Goal: Information Seeking & Learning: Find specific fact

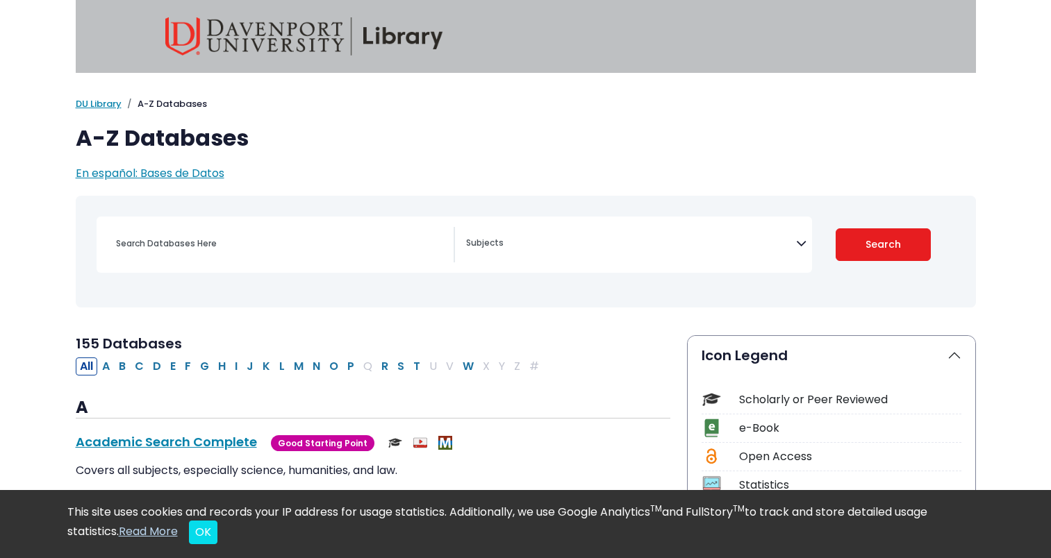
select select "Database Subject Filter"
click at [250, 253] on input "Search database by title or keyword" at bounding box center [281, 243] width 346 height 20
click at [255, 238] on input "Search database by title or keyword" at bounding box center [281, 243] width 346 height 20
click at [262, 244] on input "Search database by title or keyword" at bounding box center [281, 243] width 346 height 20
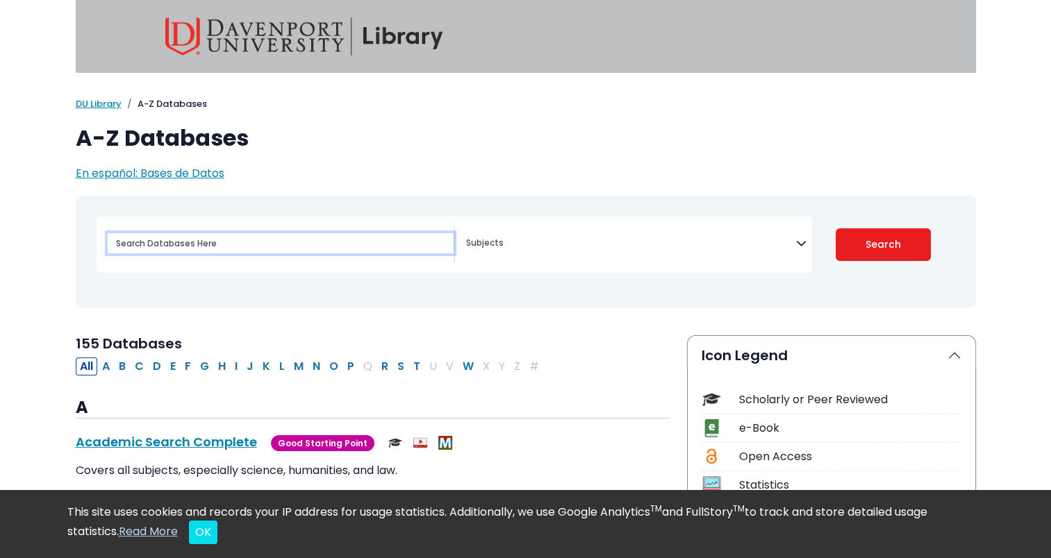
click at [262, 244] on input "Search database by title or keyword" at bounding box center [281, 243] width 346 height 20
paste input "social and personal factors induce millions of people to abuse drugs"
type input "social and personal factors induce millions of people to abuse drugs"
click at [836, 229] on button "Search" at bounding box center [883, 245] width 95 height 33
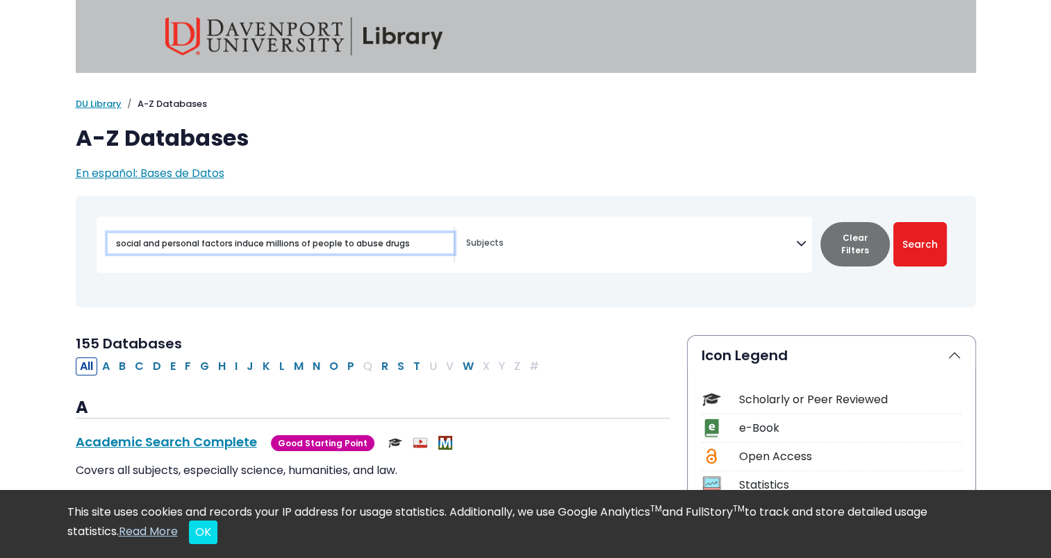
select select "Database Subject Filter"
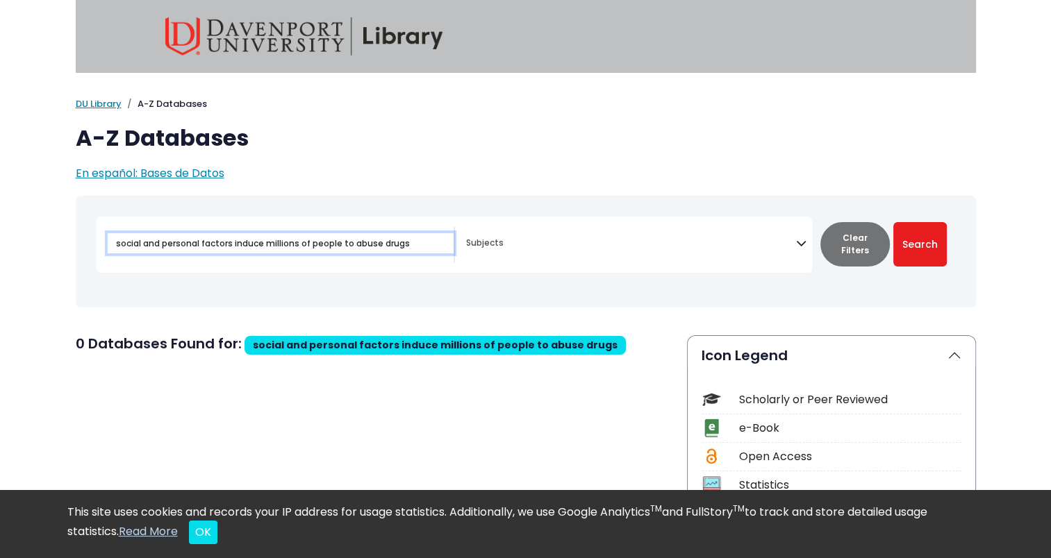
click at [294, 247] on input "social and personal factors induce millions of people to abuse drugs" at bounding box center [281, 243] width 346 height 20
type input "social and personal factor of people to abuse drugs"
click at [893, 222] on button "Search" at bounding box center [919, 244] width 53 height 44
select select "Database Subject Filter"
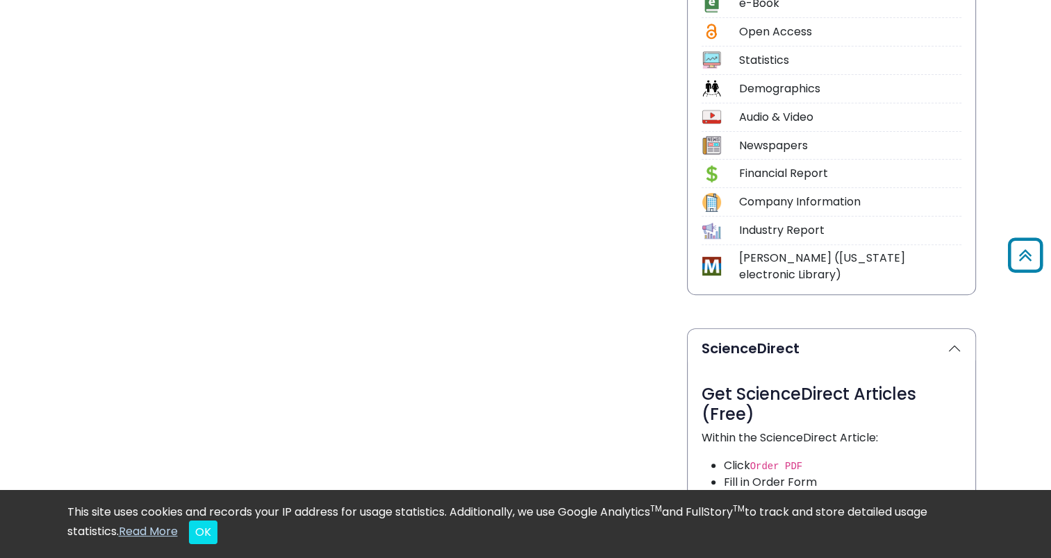
scroll to position [429, 0]
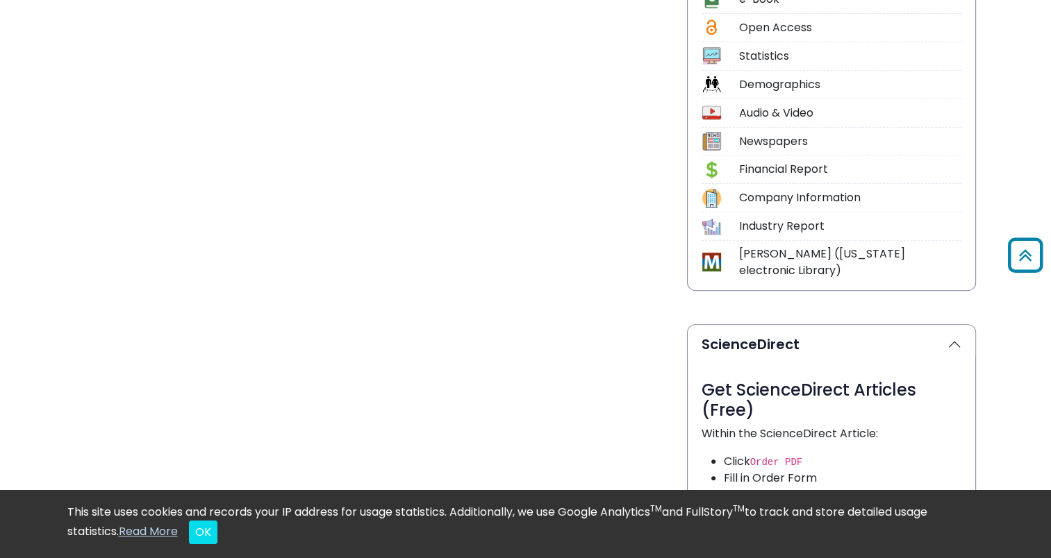
click at [753, 142] on div "Newspapers" at bounding box center [850, 141] width 222 height 17
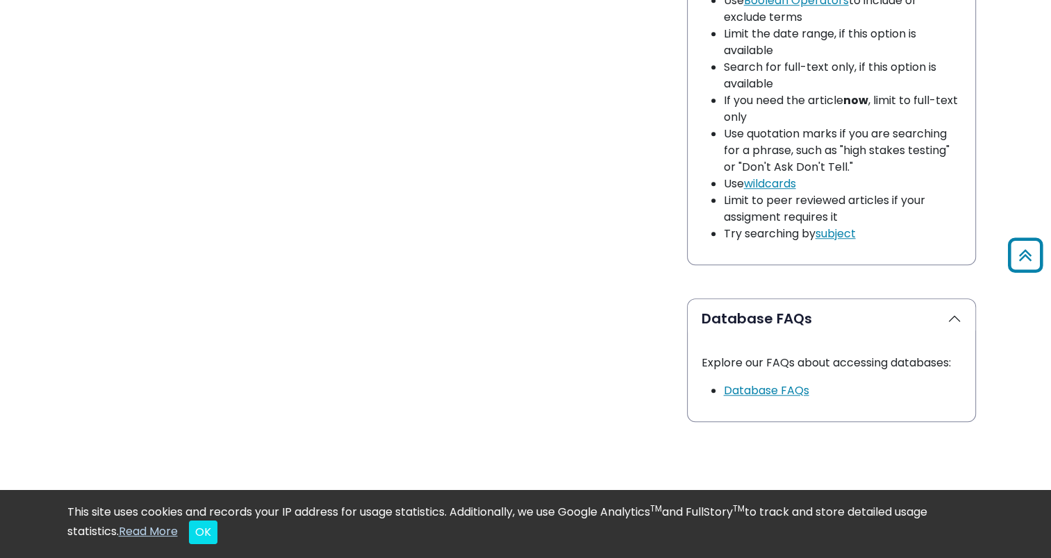
scroll to position [1129, 0]
